Goal: Information Seeking & Learning: Check status

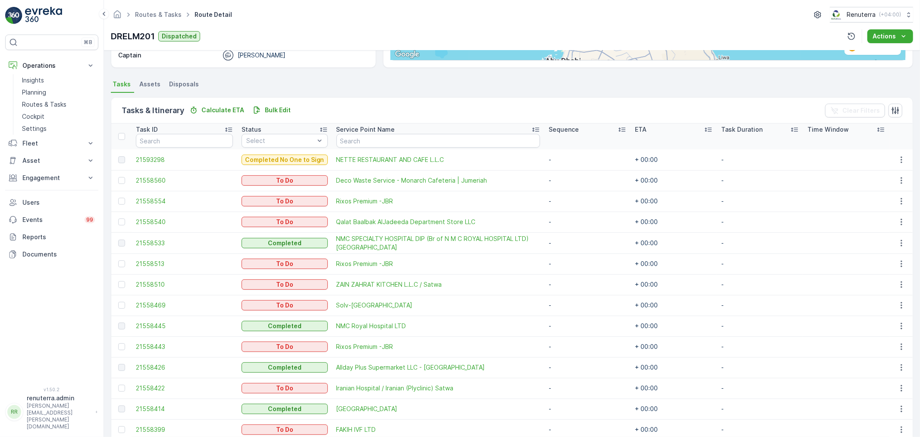
scroll to position [162, 0]
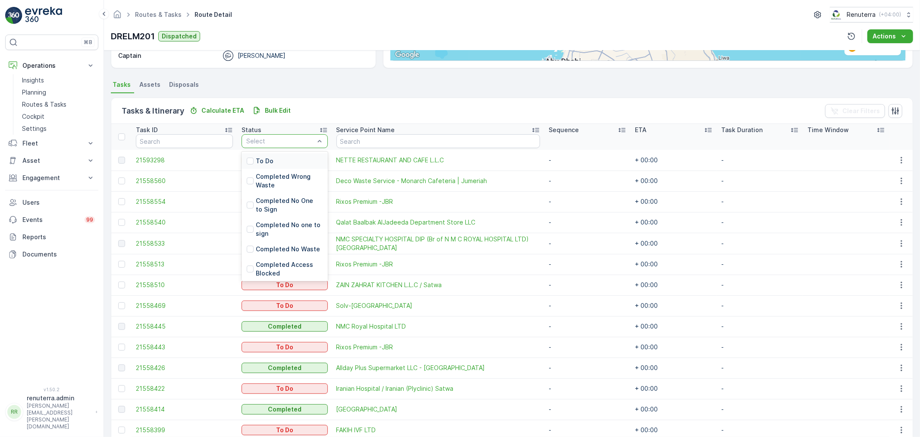
click at [284, 161] on div "To Do" at bounding box center [285, 161] width 86 height 16
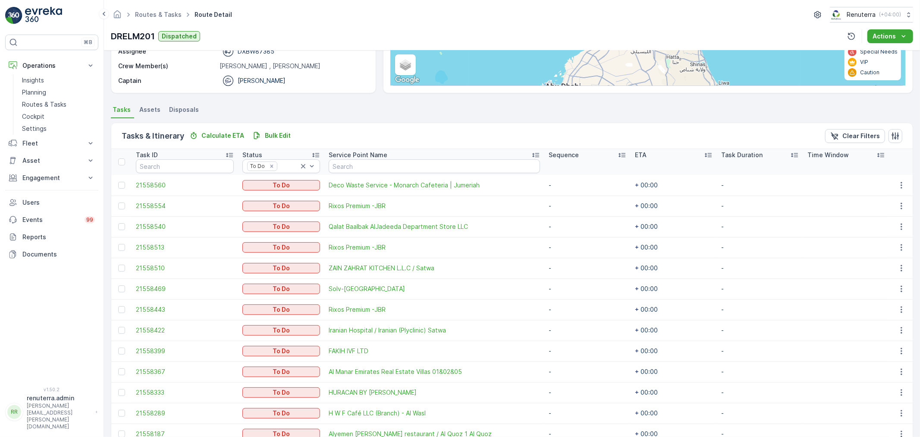
scroll to position [133, 0]
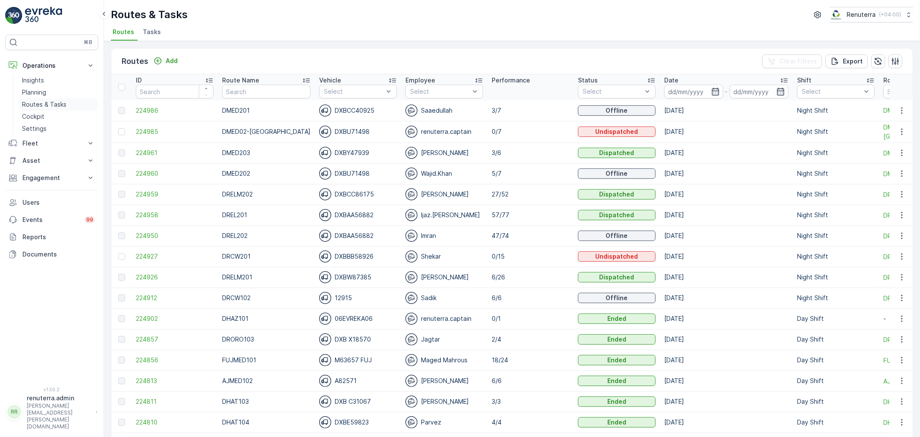
click at [40, 107] on p "Routes & Tasks" at bounding box center [44, 104] width 44 height 9
click at [148, 173] on span "224960" at bounding box center [175, 173] width 78 height 9
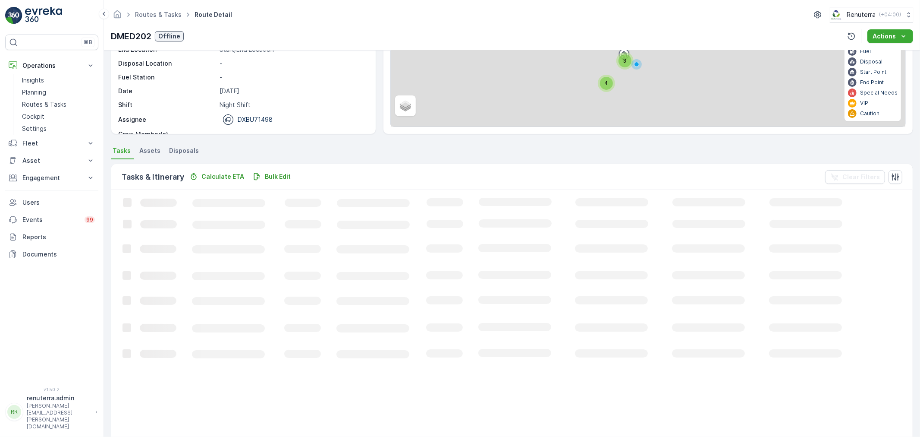
scroll to position [57, 0]
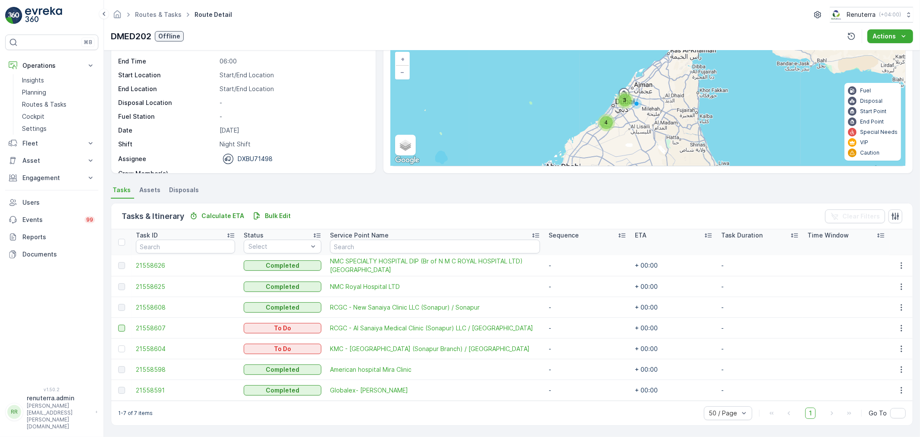
drag, startPoint x: 118, startPoint y: 331, endPoint x: 122, endPoint y: 329, distance: 4.4
click at [118, 331] on td at bounding box center [121, 328] width 20 height 21
click at [122, 329] on div at bounding box center [121, 327] width 7 height 7
click at [118, 324] on input "checkbox" at bounding box center [118, 324] width 0 height 0
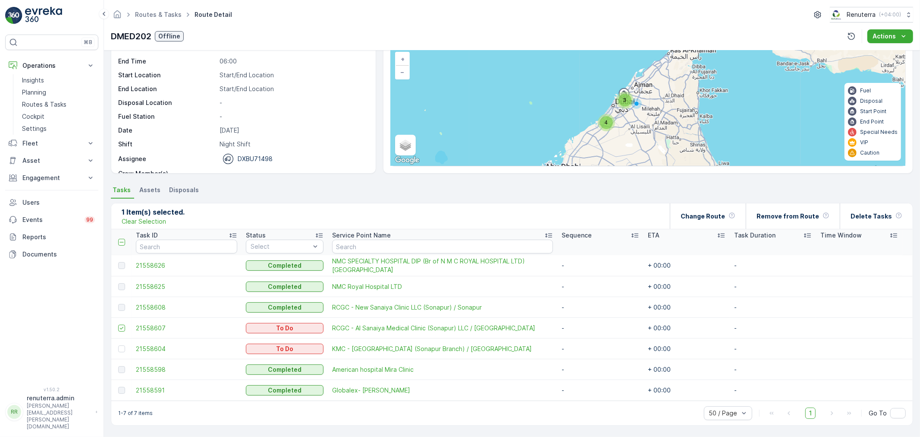
click at [118, 351] on div at bounding box center [122, 348] width 9 height 7
click at [118, 345] on input "checkbox" at bounding box center [118, 345] width 0 height 0
click at [721, 221] on div "Change Route" at bounding box center [708, 215] width 55 height 25
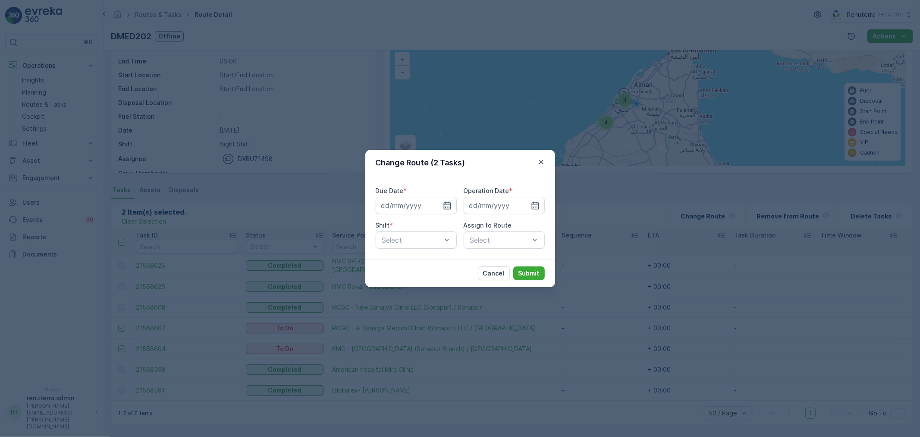
drag, startPoint x: 444, startPoint y: 212, endPoint x: 449, endPoint y: 209, distance: 5.8
click at [447, 210] on input at bounding box center [416, 205] width 81 height 17
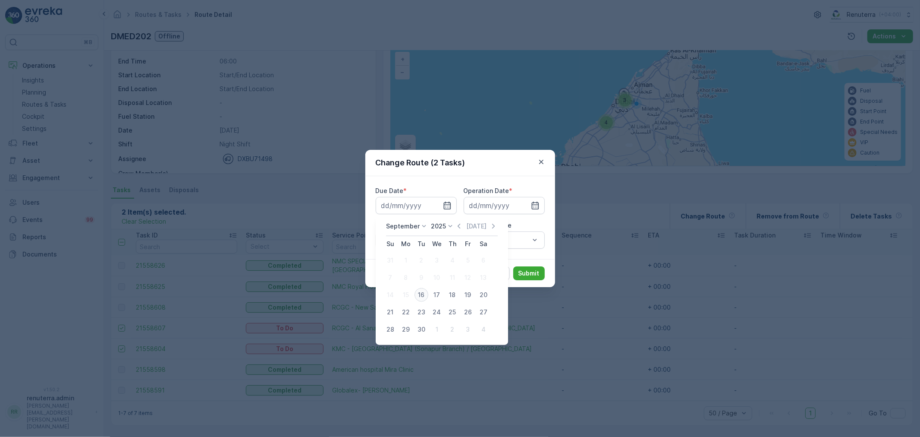
click at [421, 296] on div "16" at bounding box center [422, 295] width 14 height 14
type input "[DATE]"
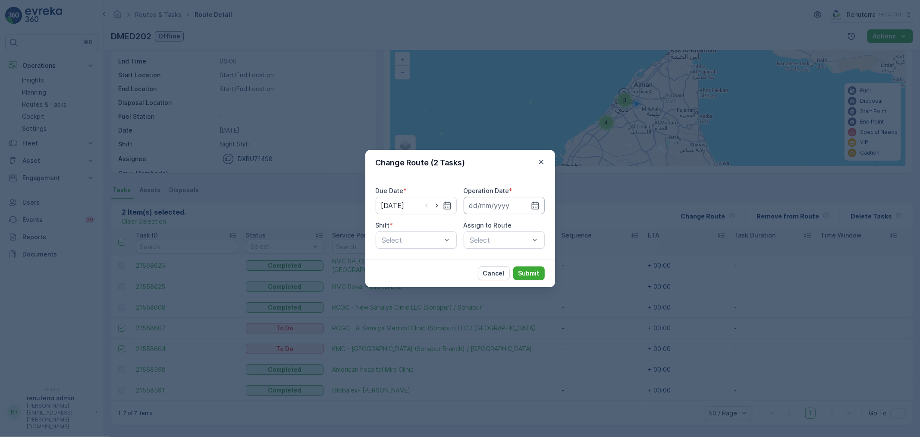
click at [536, 210] on input at bounding box center [504, 205] width 81 height 17
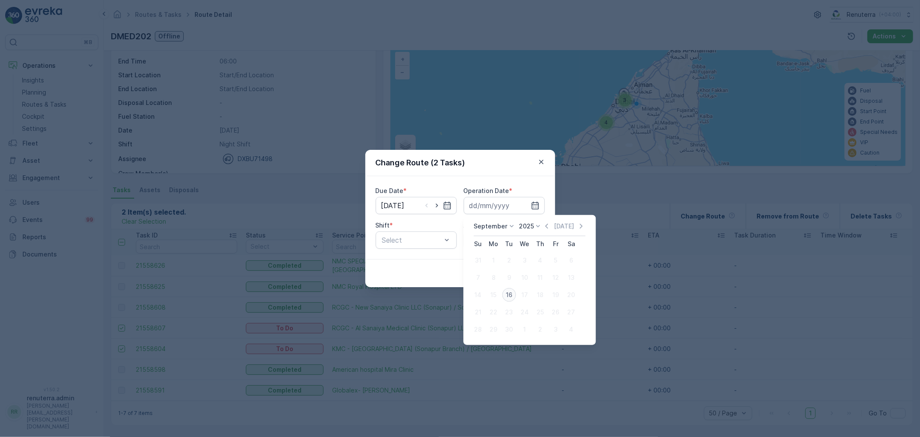
click at [510, 295] on div "16" at bounding box center [509, 295] width 14 height 14
type input "[DATE]"
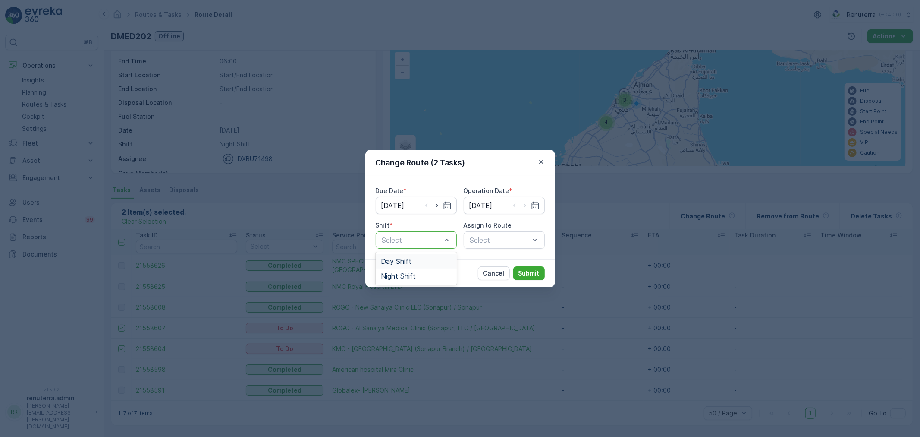
click at [421, 262] on div "Day Shift" at bounding box center [416, 261] width 71 height 8
click at [510, 242] on div "Select" at bounding box center [504, 239] width 81 height 17
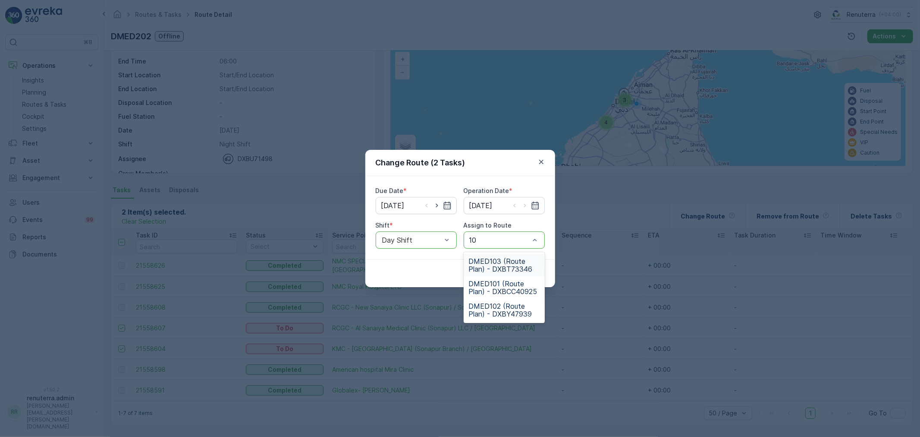
type input "103"
drag, startPoint x: 532, startPoint y: 258, endPoint x: 527, endPoint y: 268, distance: 11.4
click at [532, 258] on span "DMED103 (Route Plan) - DXBT73346" at bounding box center [504, 265] width 71 height 16
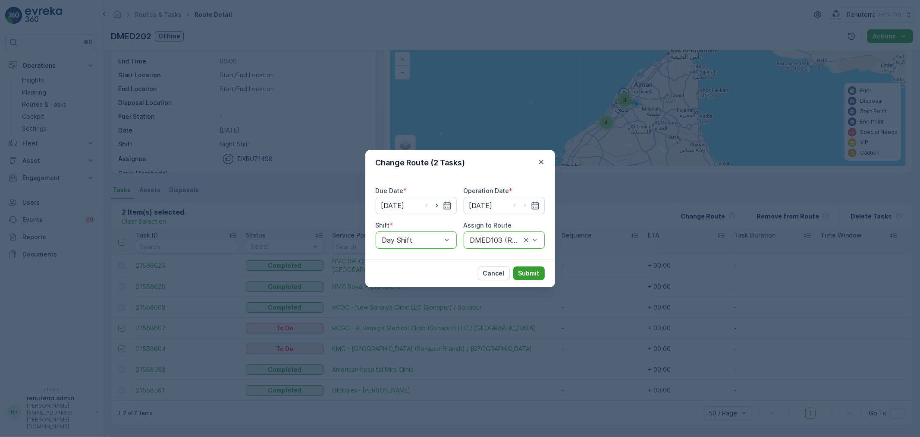
click at [527, 269] on p "Submit" at bounding box center [529, 273] width 21 height 9
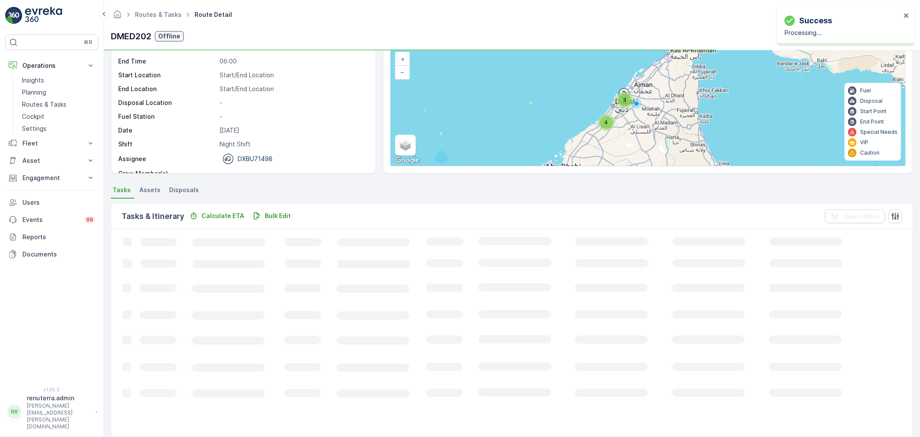
scroll to position [15, 0]
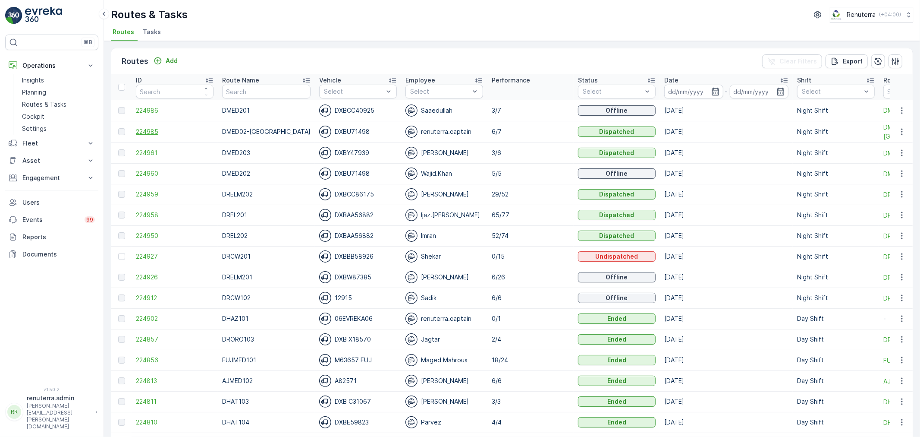
click at [150, 128] on span "224985" at bounding box center [175, 131] width 78 height 9
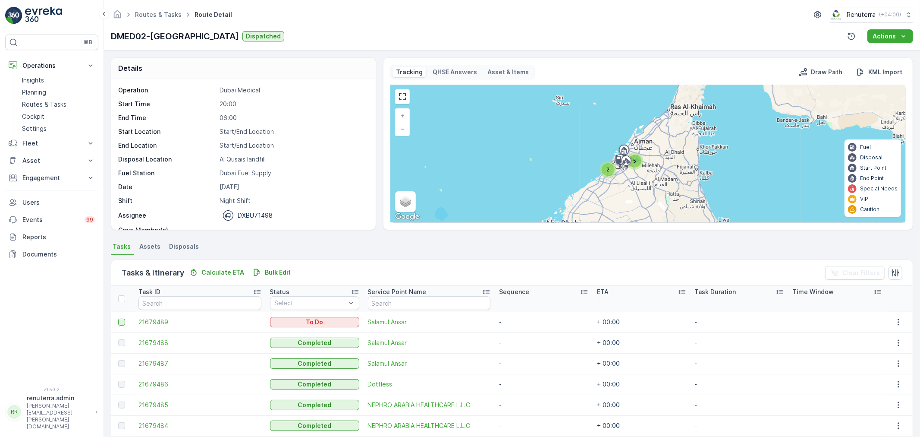
click at [121, 322] on div at bounding box center [122, 321] width 9 height 7
click at [118, 318] on input "checkbox" at bounding box center [118, 318] width 0 height 0
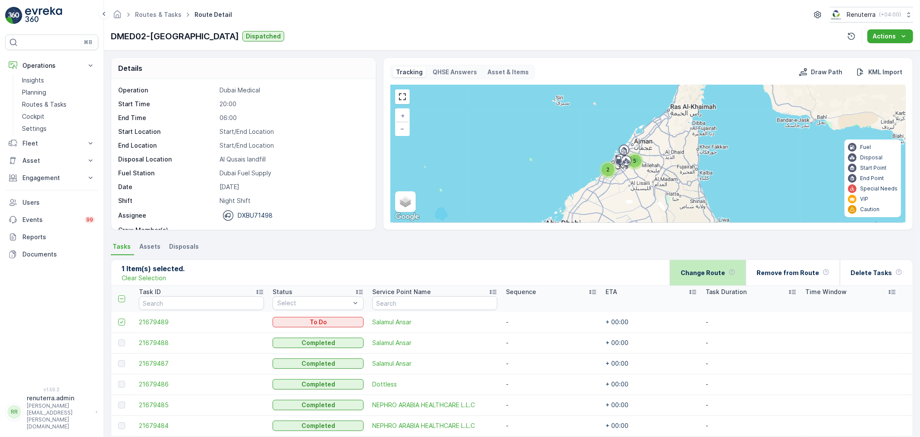
click at [726, 277] on div "Change Route" at bounding box center [708, 272] width 55 height 25
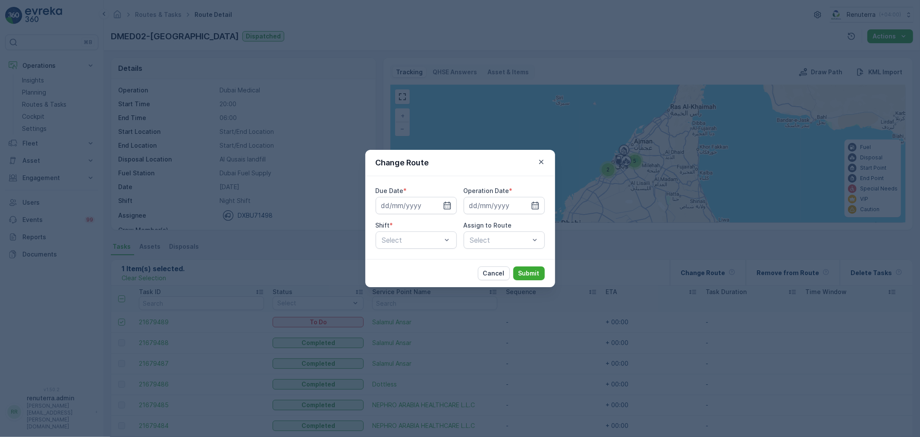
type input "[DATE]"
click at [440, 207] on icon "button" at bounding box center [437, 205] width 9 height 9
type input "[DATE]"
click at [535, 207] on icon "button" at bounding box center [535, 205] width 9 height 9
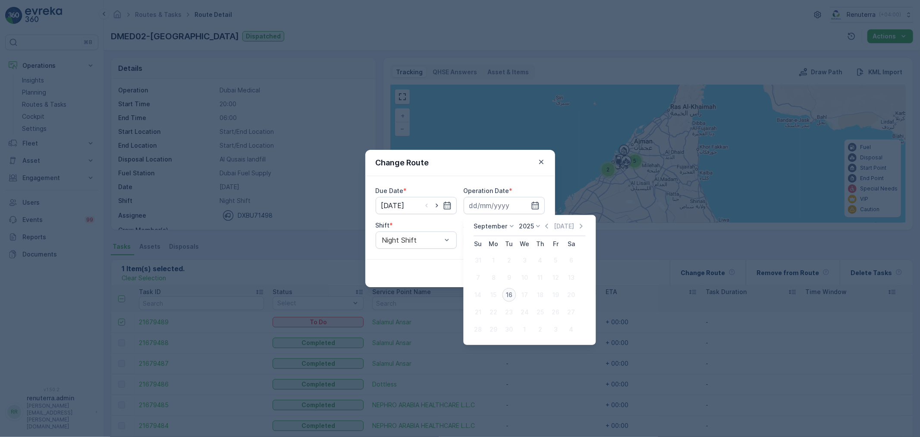
click at [508, 294] on div "16" at bounding box center [509, 295] width 14 height 14
type input "[DATE]"
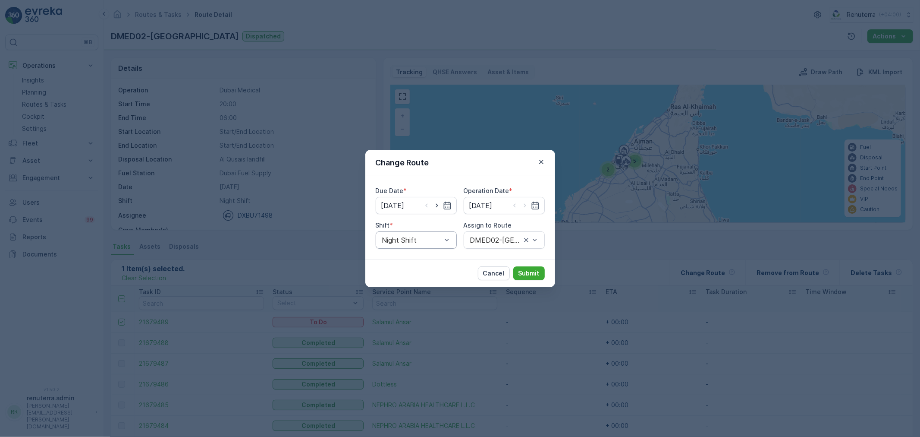
click at [417, 244] on div "Night Shift" at bounding box center [416, 239] width 81 height 17
click at [415, 264] on div "Day Shift" at bounding box center [416, 261] width 71 height 8
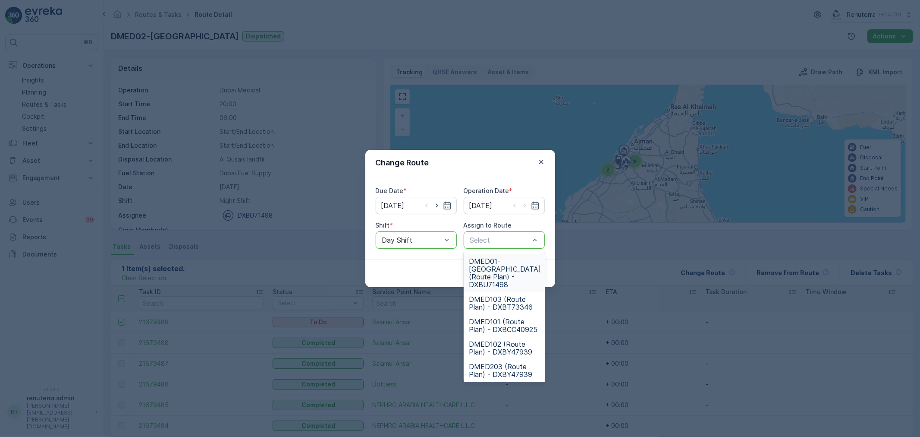
drag, startPoint x: 399, startPoint y: 236, endPoint x: 397, endPoint y: 240, distance: 4.6
click at [399, 236] on div at bounding box center [411, 240] width 61 height 8
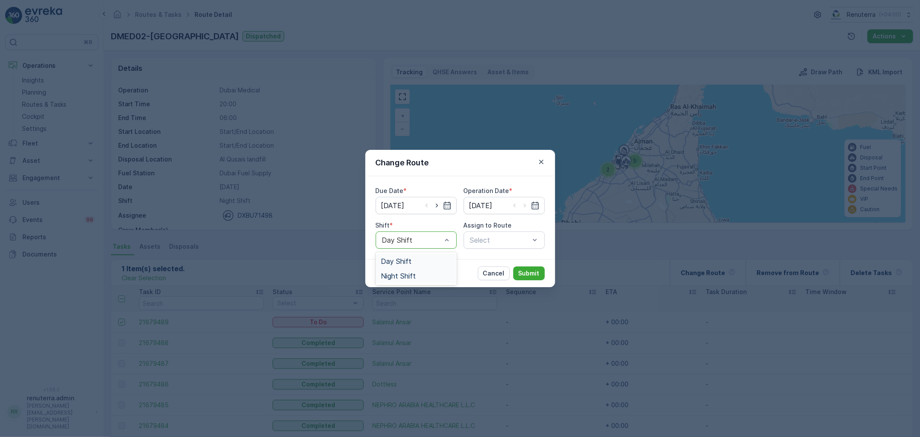
drag, startPoint x: 391, startPoint y: 274, endPoint x: 482, endPoint y: 256, distance: 92.3
click at [392, 274] on span "Night Shift" at bounding box center [398, 276] width 35 height 8
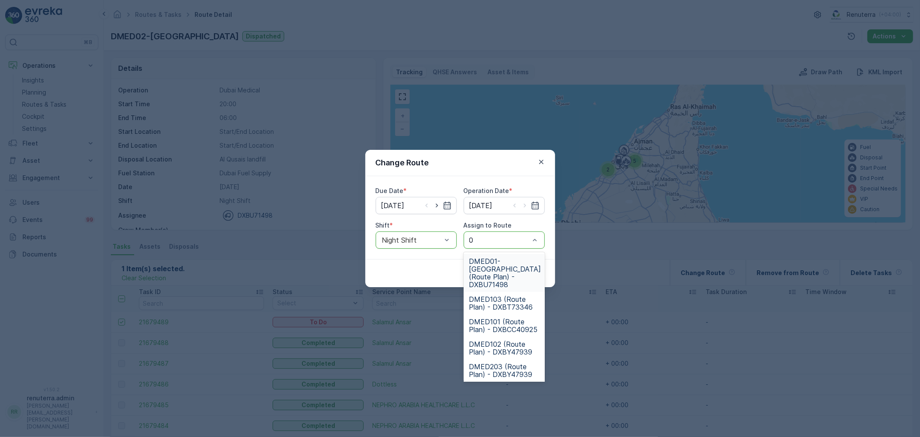
type input "02"
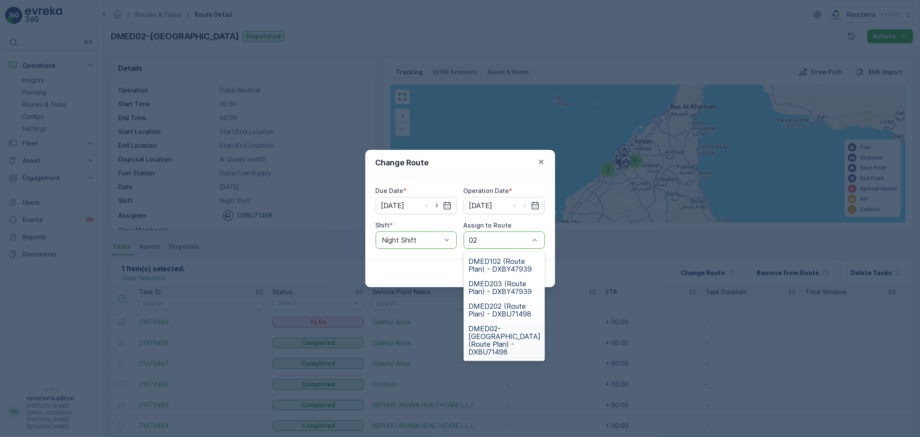
click at [498, 329] on span "DMED02-[GEOGRAPHIC_DATA] (Route Plan) - DXBU71498" at bounding box center [505, 339] width 72 height 31
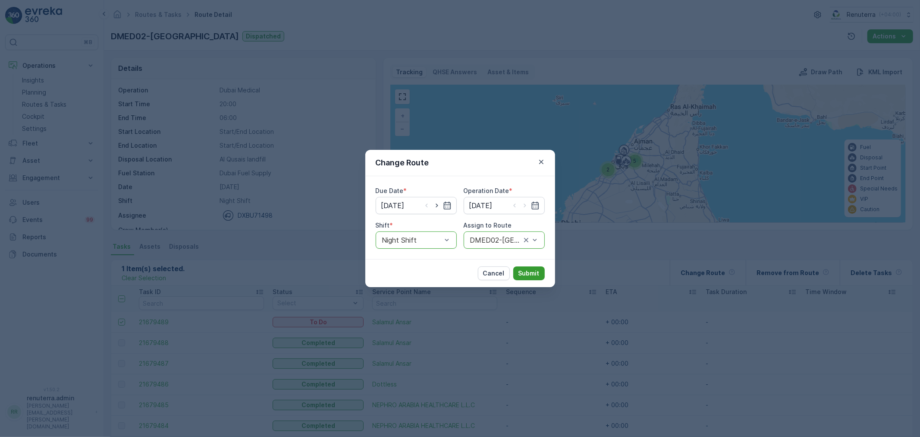
click at [528, 271] on p "Submit" at bounding box center [529, 273] width 21 height 9
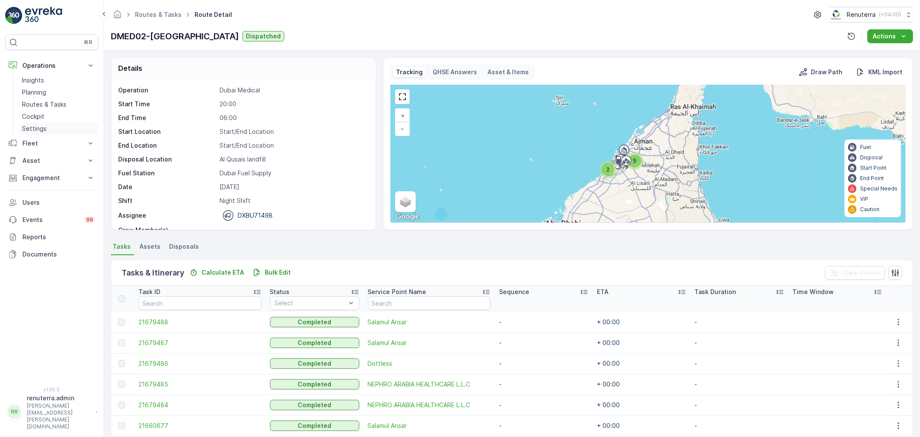
click at [56, 125] on link "Settings" at bounding box center [59, 129] width 80 height 12
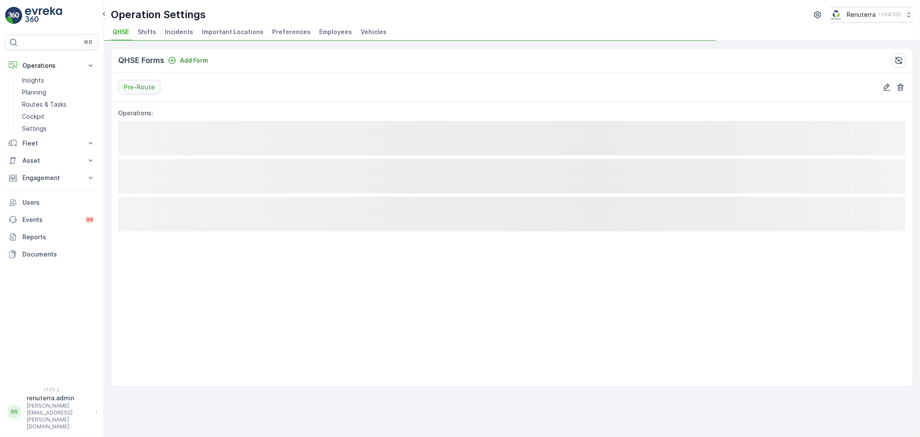
click at [334, 36] on span "Employees" at bounding box center [335, 32] width 33 height 9
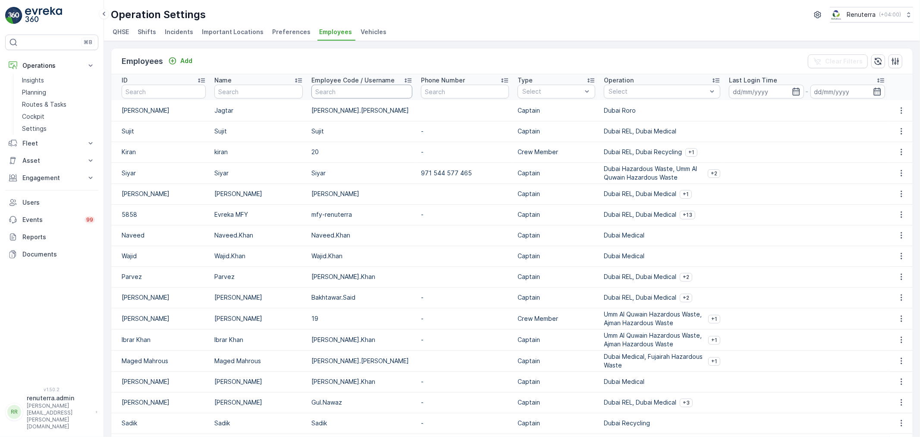
click at [352, 98] on input "text" at bounding box center [362, 92] width 101 height 14
type input "sh"
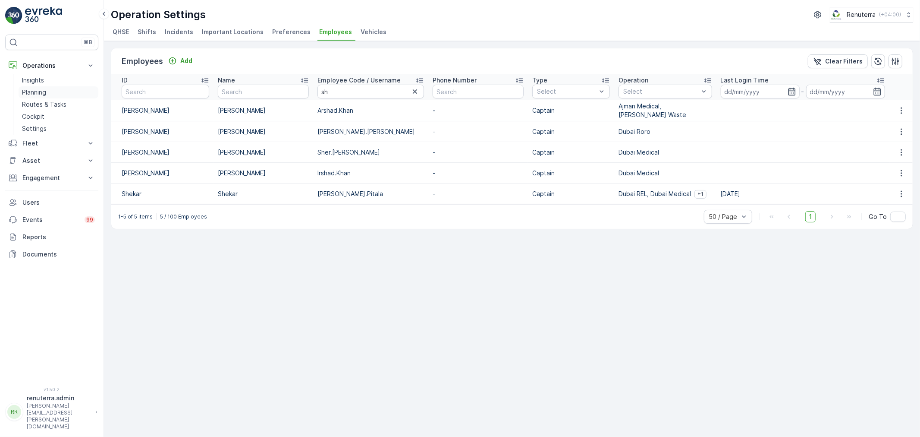
click at [49, 95] on link "Planning" at bounding box center [59, 92] width 80 height 12
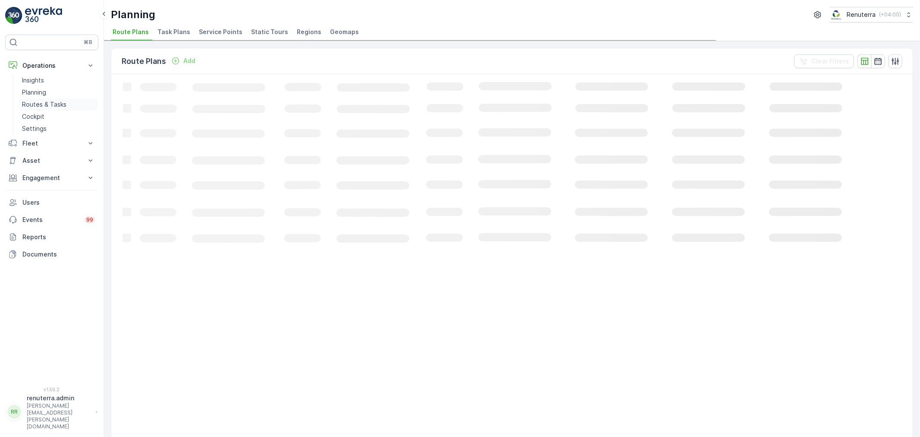
drag, startPoint x: 44, startPoint y: 104, endPoint x: 55, endPoint y: 76, distance: 29.6
click at [44, 104] on p "Routes & Tasks" at bounding box center [44, 104] width 44 height 9
click at [55, 76] on link "Insights" at bounding box center [59, 80] width 80 height 12
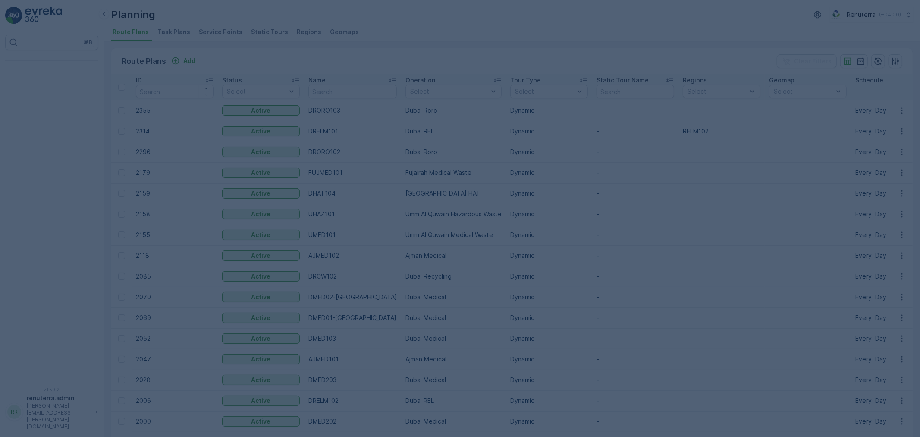
click at [226, 30] on div at bounding box center [460, 218] width 920 height 437
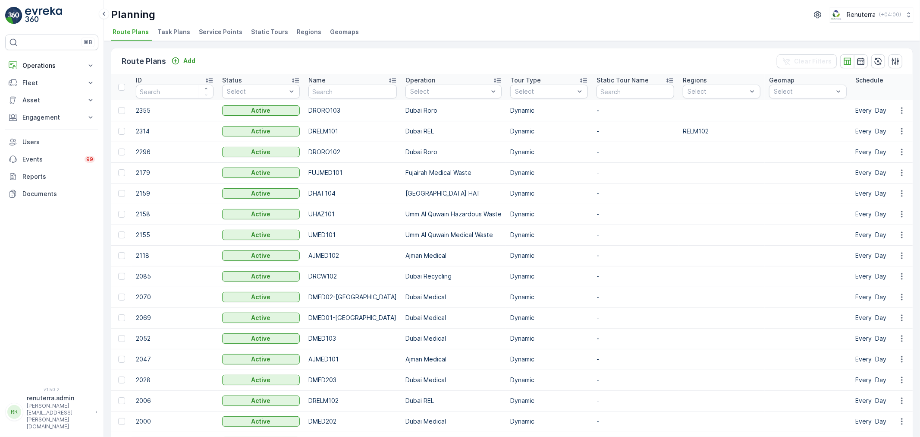
click at [221, 31] on span "Service Points" at bounding box center [221, 32] width 44 height 9
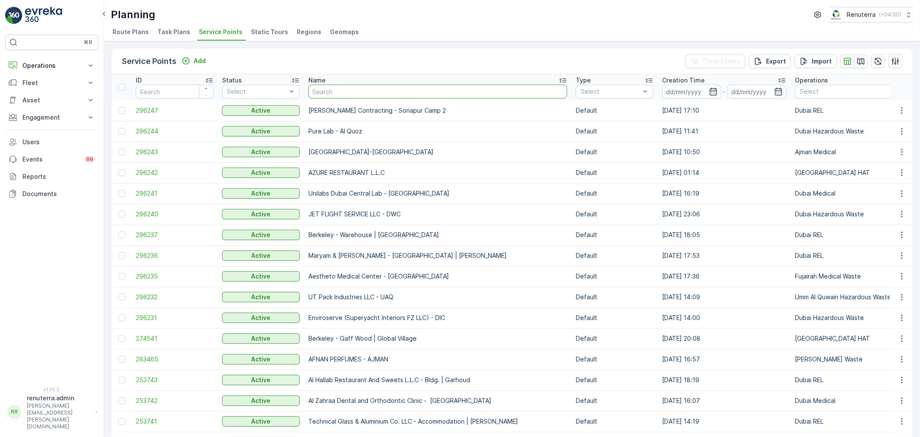
click at [348, 96] on input "text" at bounding box center [438, 92] width 259 height 14
type input "zahra"
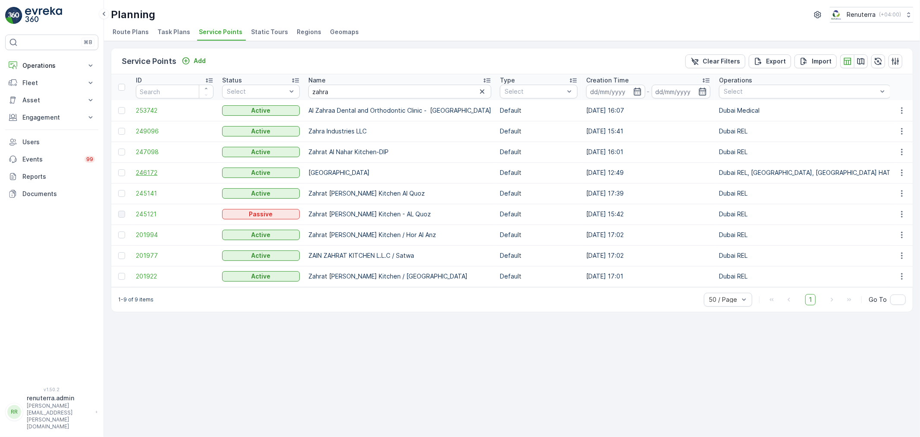
click at [153, 170] on span "246172" at bounding box center [175, 172] width 78 height 9
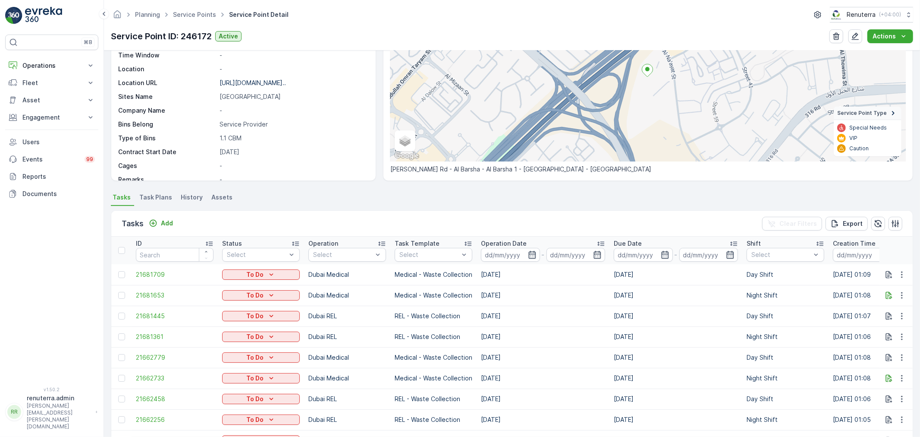
scroll to position [85, 0]
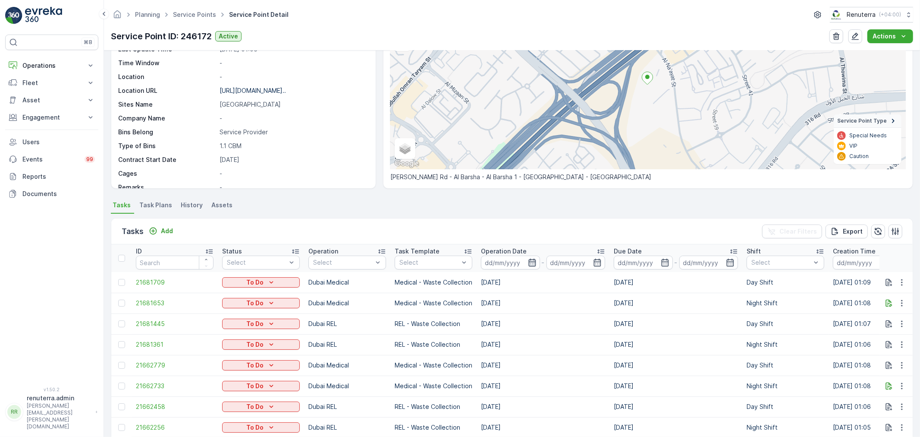
click at [529, 262] on icon "button" at bounding box center [532, 262] width 9 height 9
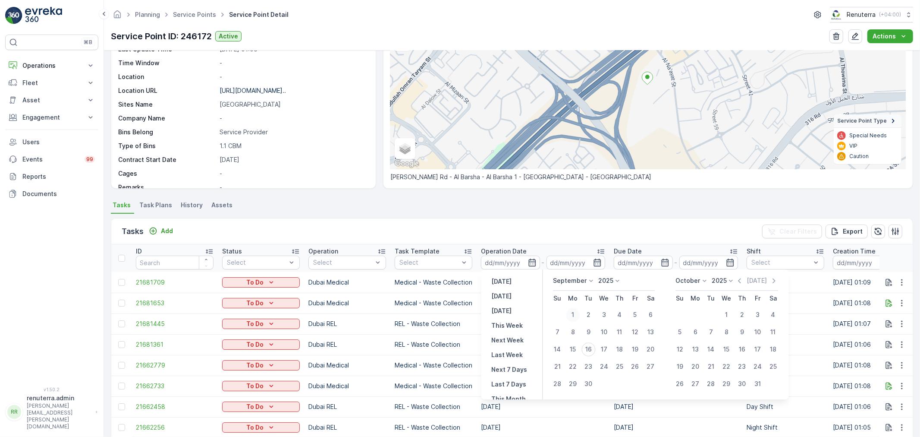
click at [572, 314] on div "1" at bounding box center [574, 315] width 14 height 14
type input "01.09.2025"
click at [572, 314] on div "1" at bounding box center [574, 315] width 14 height 14
type input "01.09.2025"
click at [572, 314] on div "1" at bounding box center [574, 315] width 14 height 14
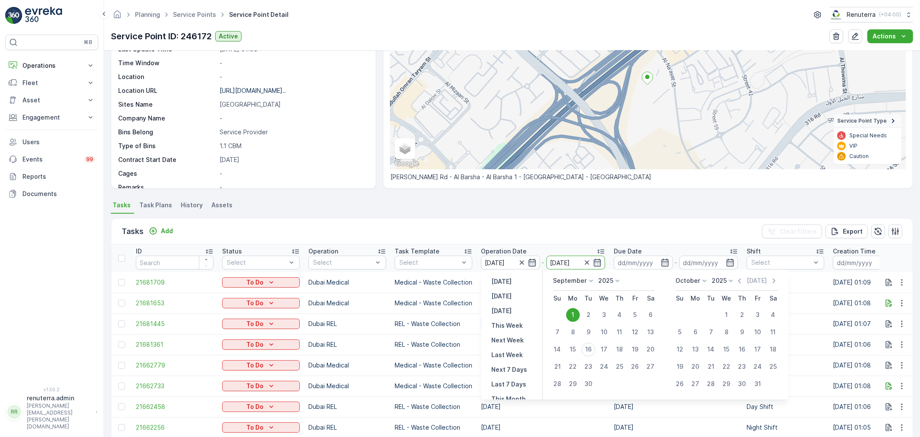
click at [572, 314] on td "21.09.2025" at bounding box center [543, 323] width 133 height 21
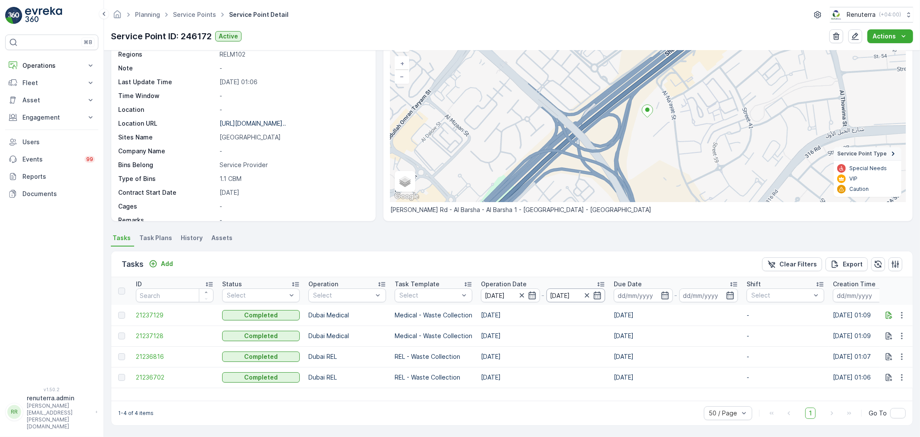
scroll to position [51, 0]
click at [160, 334] on span "21237128" at bounding box center [175, 336] width 78 height 9
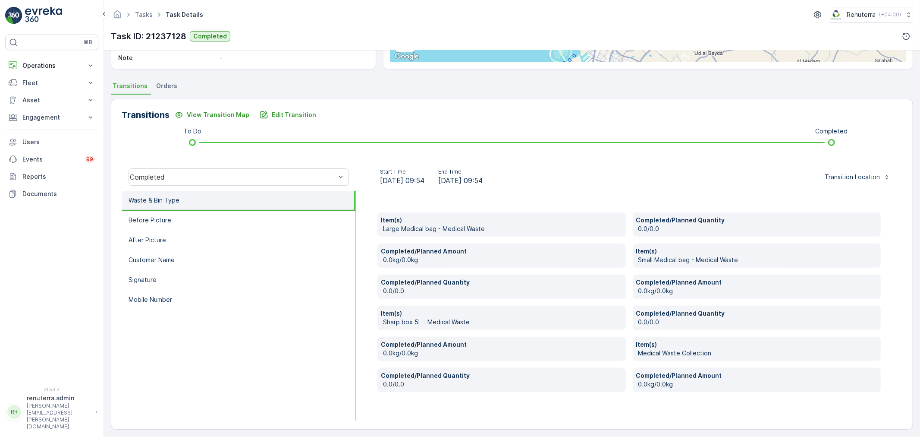
scroll to position [164, 0]
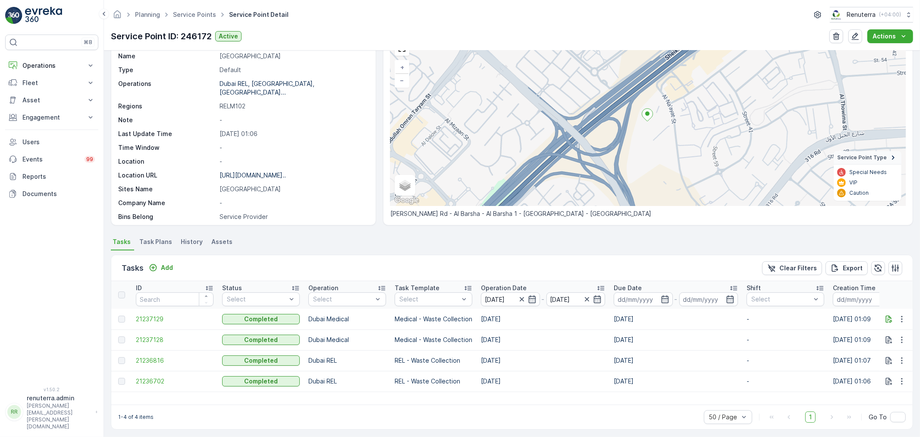
scroll to position [51, 0]
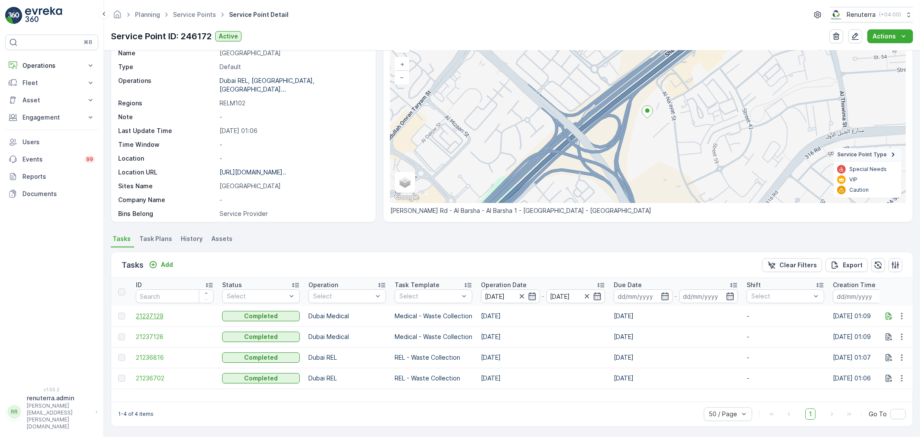
click at [163, 317] on span "21237129" at bounding box center [175, 316] width 78 height 9
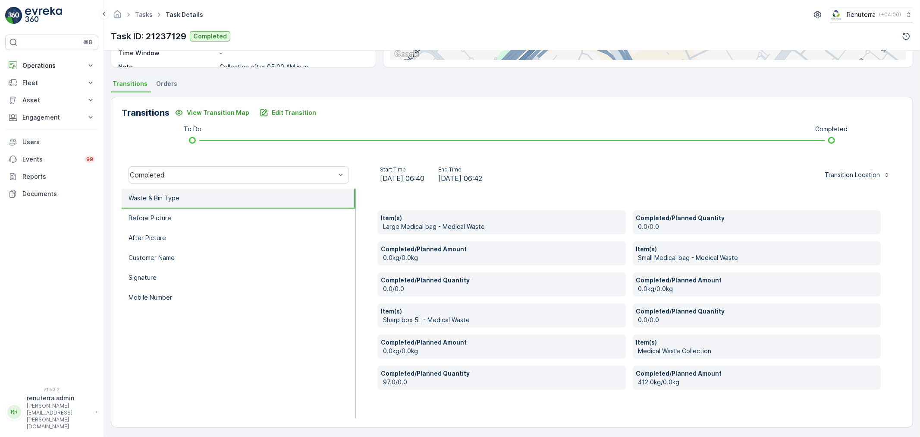
scroll to position [164, 0]
